Goal: Task Accomplishment & Management: Manage account settings

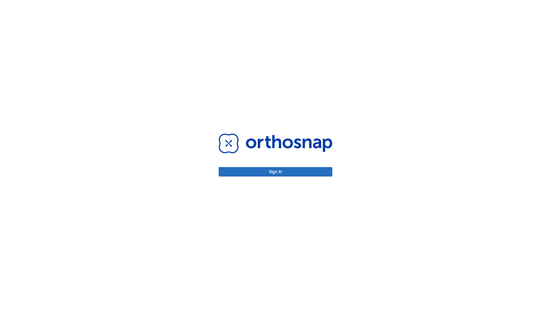
click at [275, 172] on button "Sign in" at bounding box center [276, 171] width 114 height 9
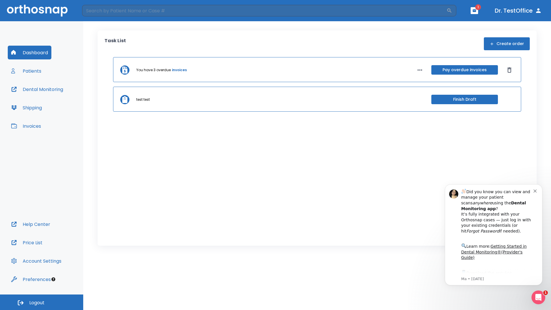
click at [42, 302] on span "Logout" at bounding box center [36, 302] width 15 height 6
